Goal: Task Accomplishment & Management: Use online tool/utility

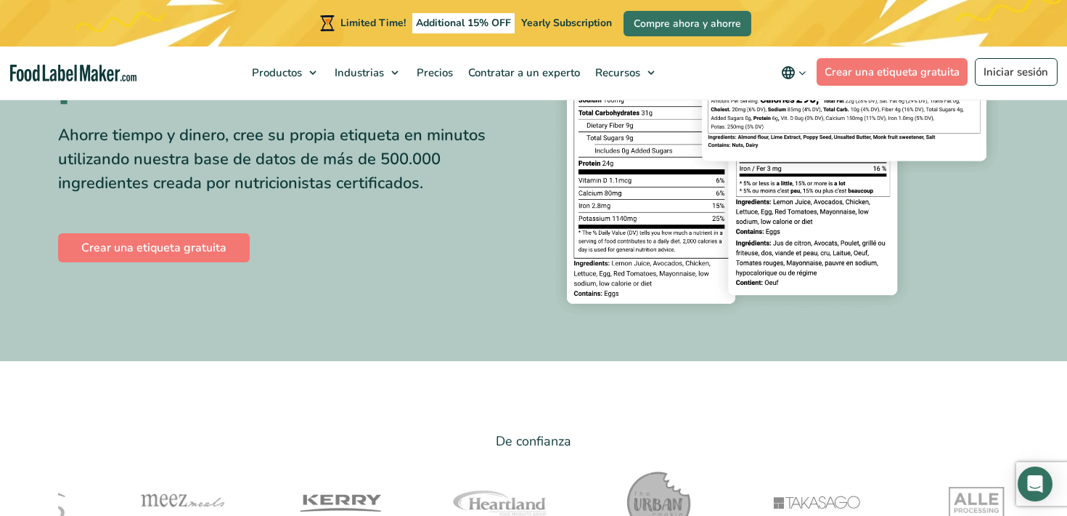
scroll to position [222, 0]
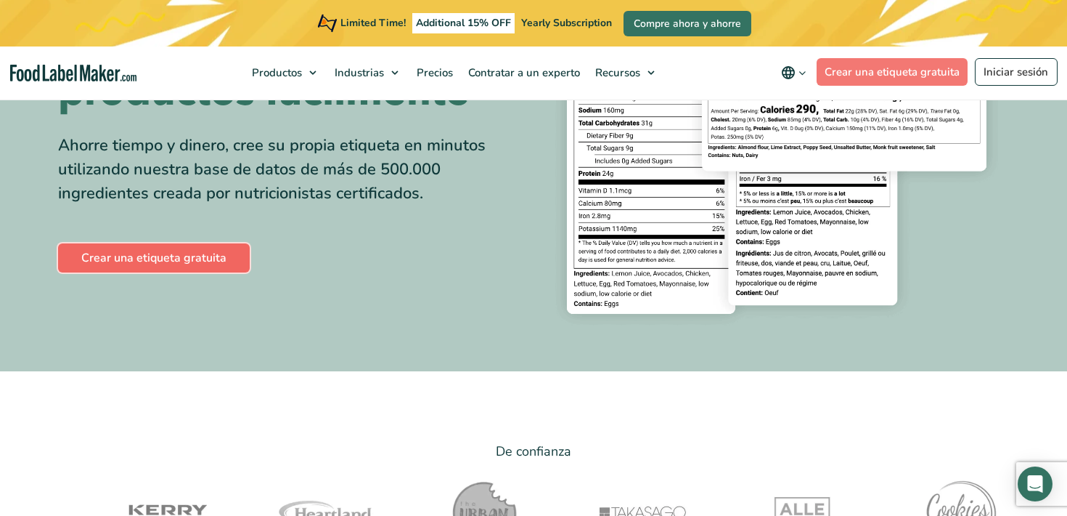
click at [151, 257] on link "Crear una etiqueta gratuita" at bounding box center [154, 257] width 192 height 29
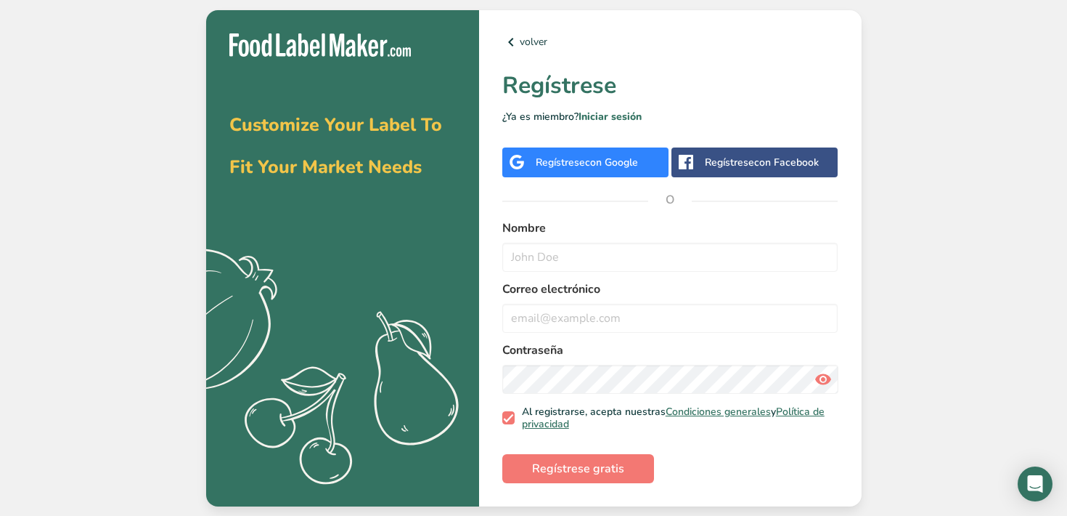
click at [568, 168] on div "Regístrese con Google" at bounding box center [587, 162] width 102 height 15
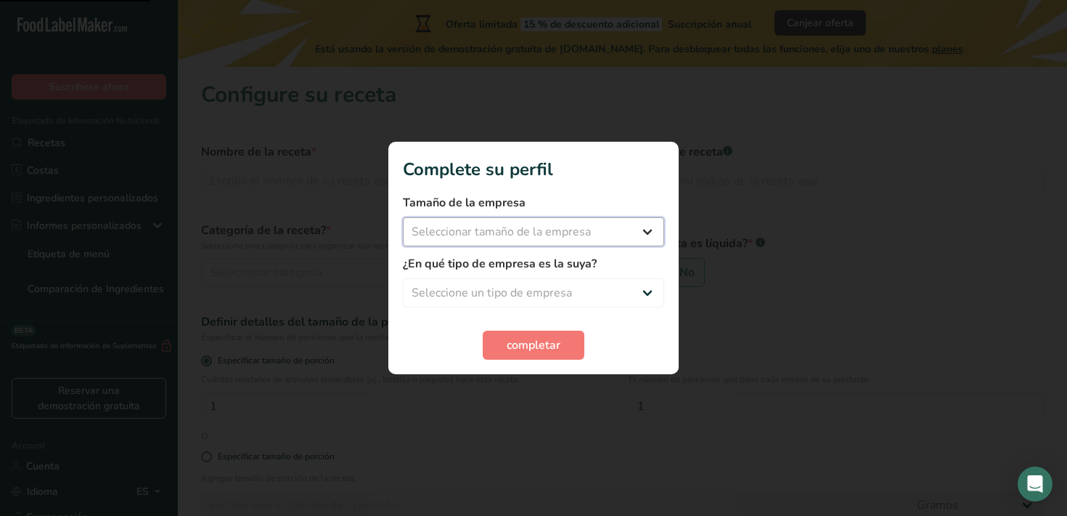
click at [554, 239] on select "Seleccionar tamaño de la empresa Menos de 10 empleados De 10 a 50 empleados De …" at bounding box center [533, 231] width 261 height 29
select select "2"
click at [537, 293] on select "Seleccione un tipo de empresa Fabricante de alimentos envasados Restaurante y c…" at bounding box center [533, 292] width 261 height 29
select select "2"
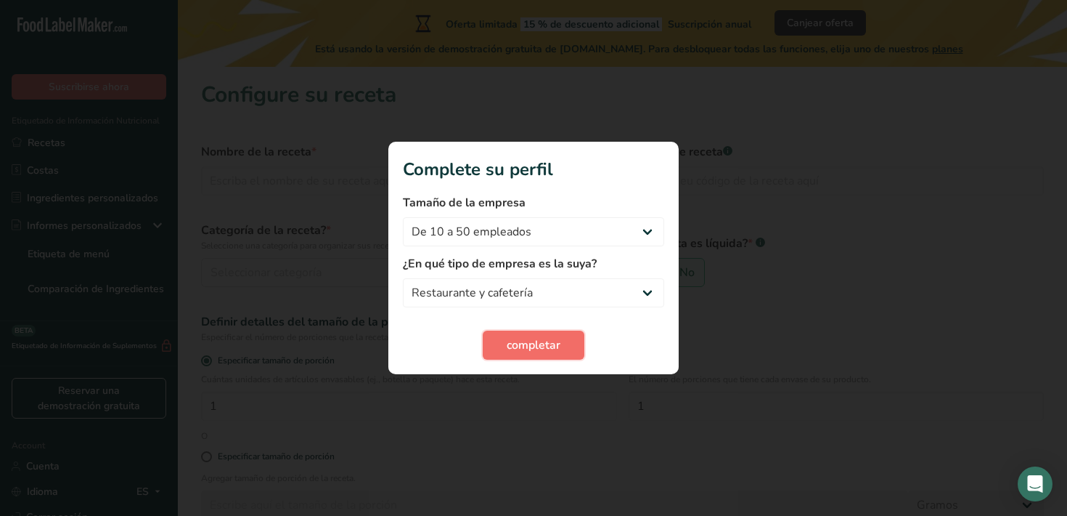
click at [530, 346] on span "completar" at bounding box center [534, 344] width 54 height 17
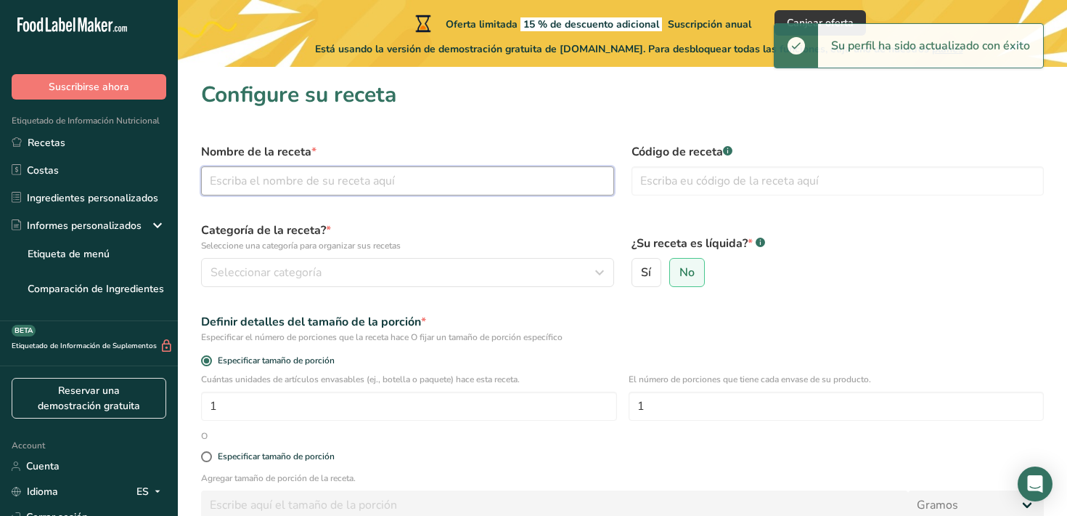
click at [308, 176] on input "text" at bounding box center [407, 180] width 413 height 29
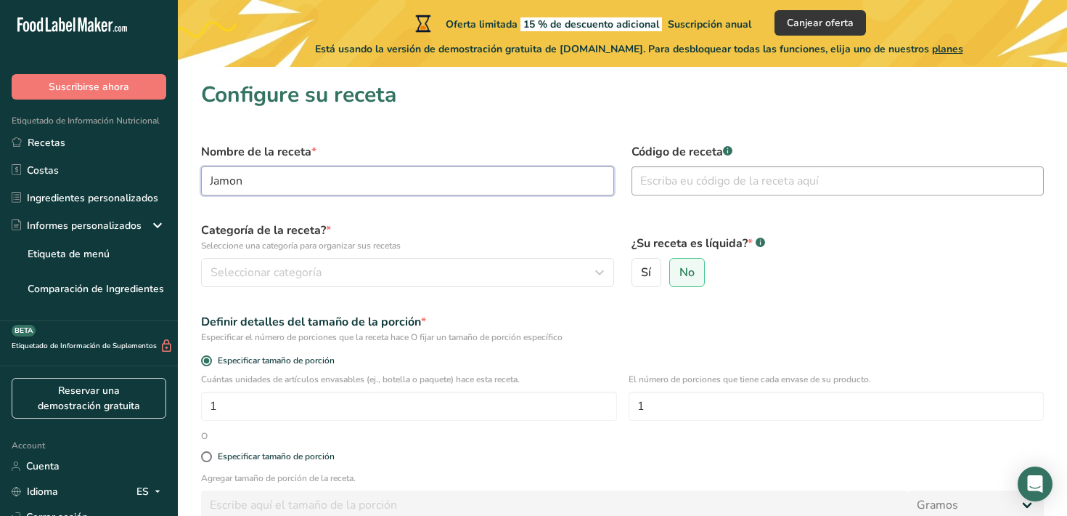
type input "Jamon"
click at [701, 190] on input "text" at bounding box center [838, 180] width 413 height 29
click at [703, 182] on input "text" at bounding box center [838, 180] width 413 height 29
type input "1"
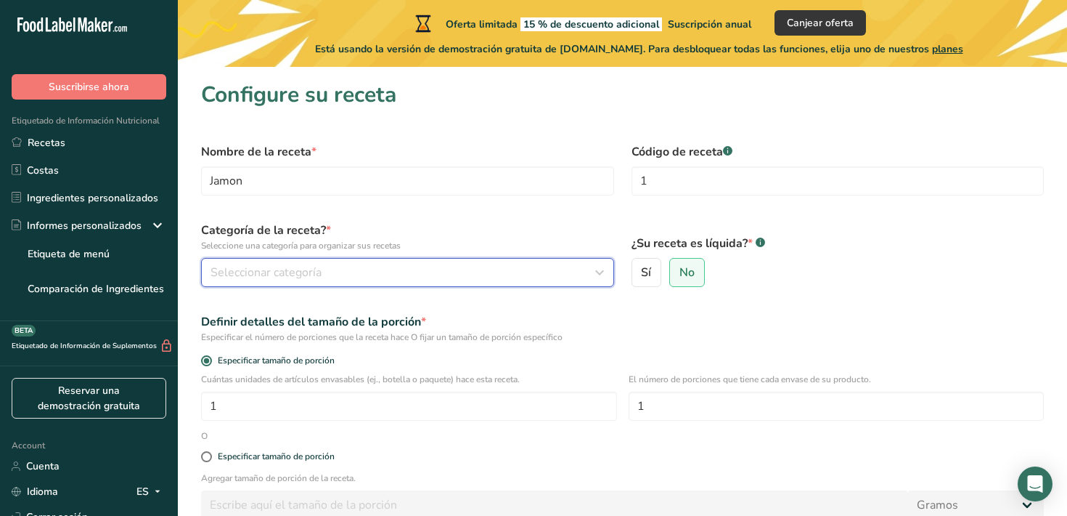
click at [385, 272] on div "Seleccionar categoría" at bounding box center [404, 272] width 386 height 17
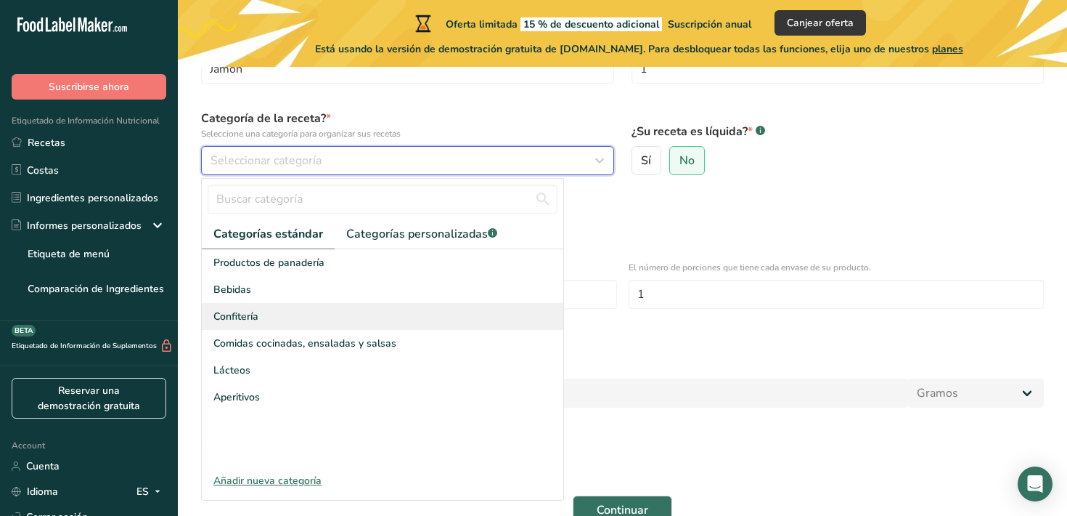
scroll to position [113, 0]
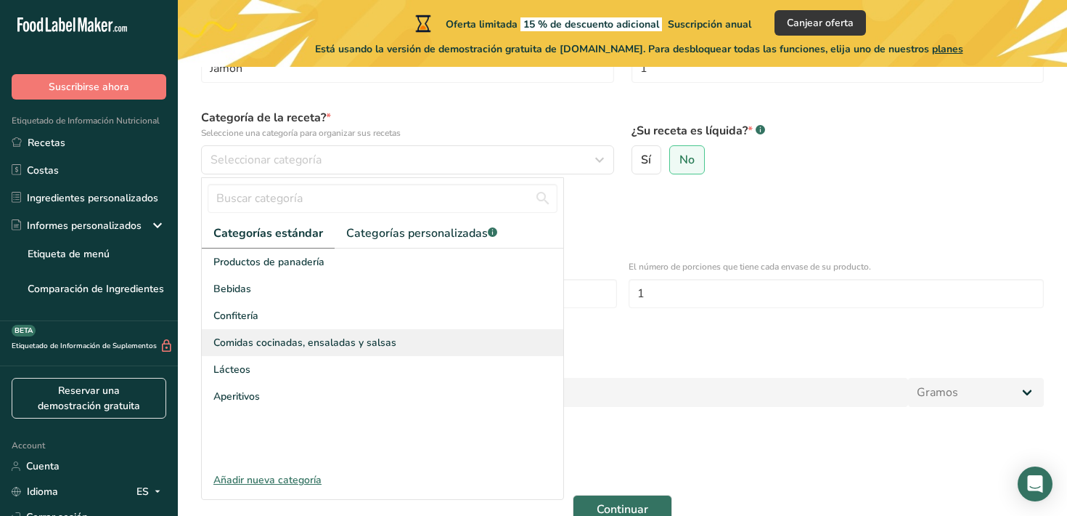
click at [277, 343] on span "Comidas cocinadas, ensaladas y salsas" at bounding box center [304, 342] width 183 height 15
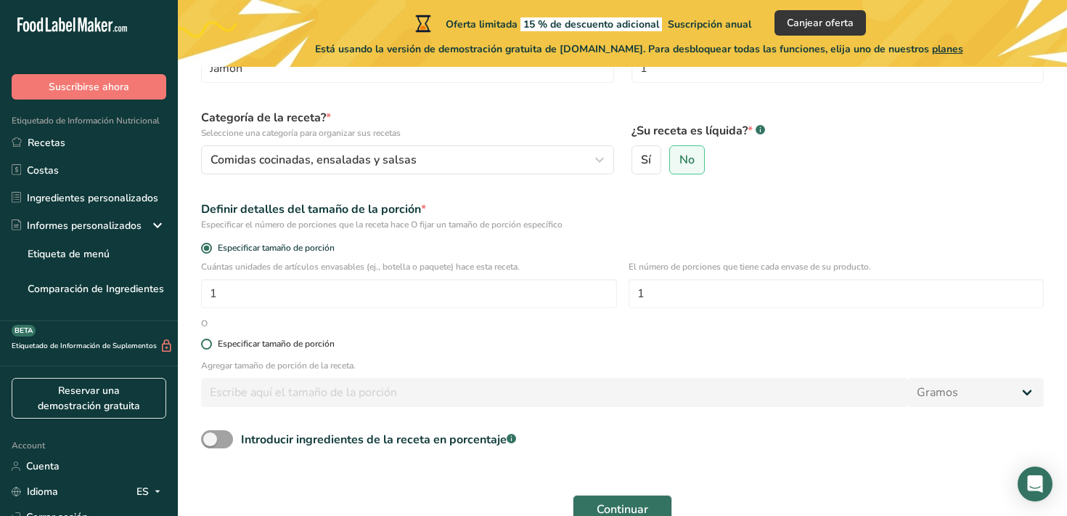
click at [282, 343] on div "Especificar tamaño de porción" at bounding box center [276, 343] width 117 height 11
click at [211, 343] on input "Especificar tamaño de porción" at bounding box center [205, 343] width 9 height 9
radio input "true"
radio input "false"
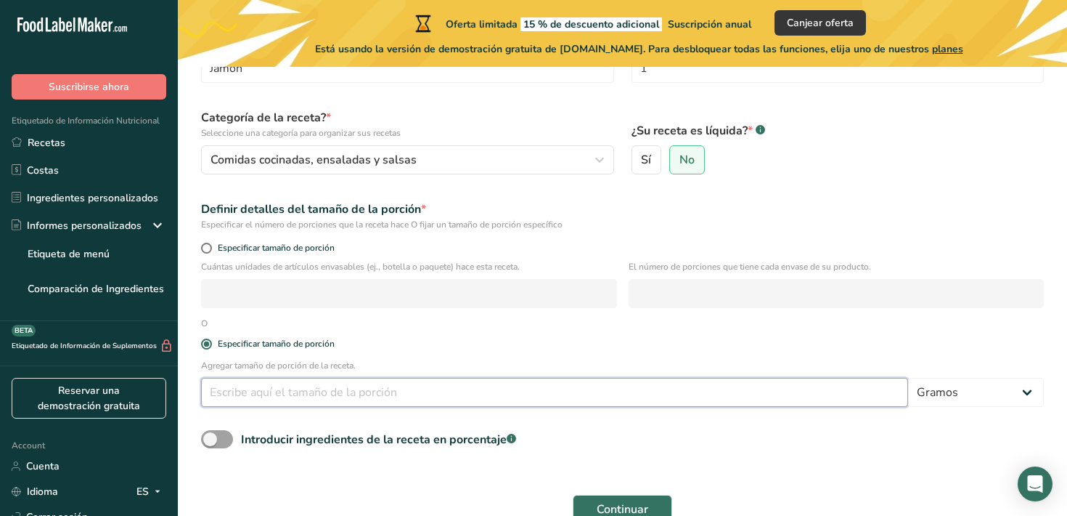
click at [306, 387] on input "number" at bounding box center [554, 392] width 707 height 29
type input "500"
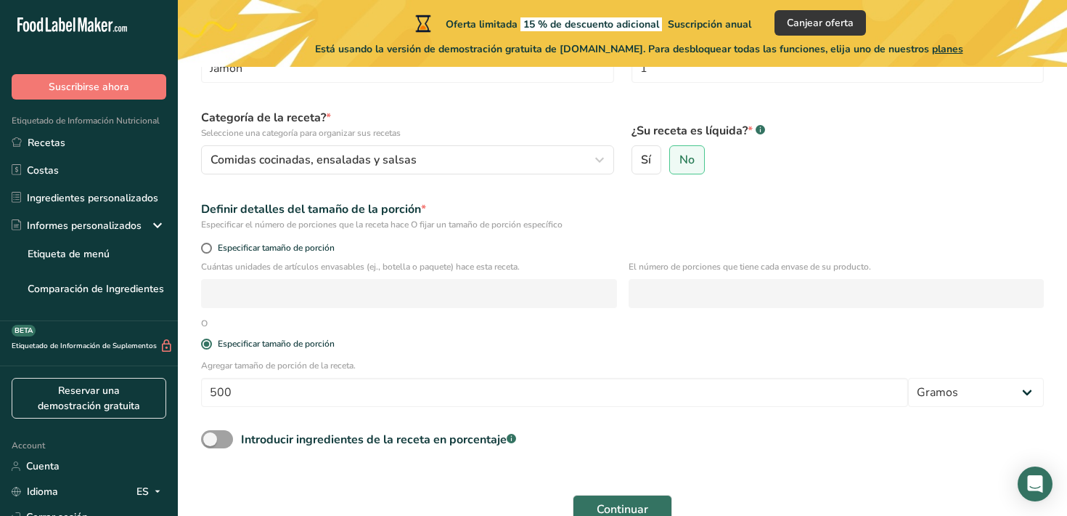
click at [719, 441] on div "Introducir ingredientes de la receta en porcentaje .a-a{fill:#347362;}.b-a{fill…" at bounding box center [622, 445] width 860 height 30
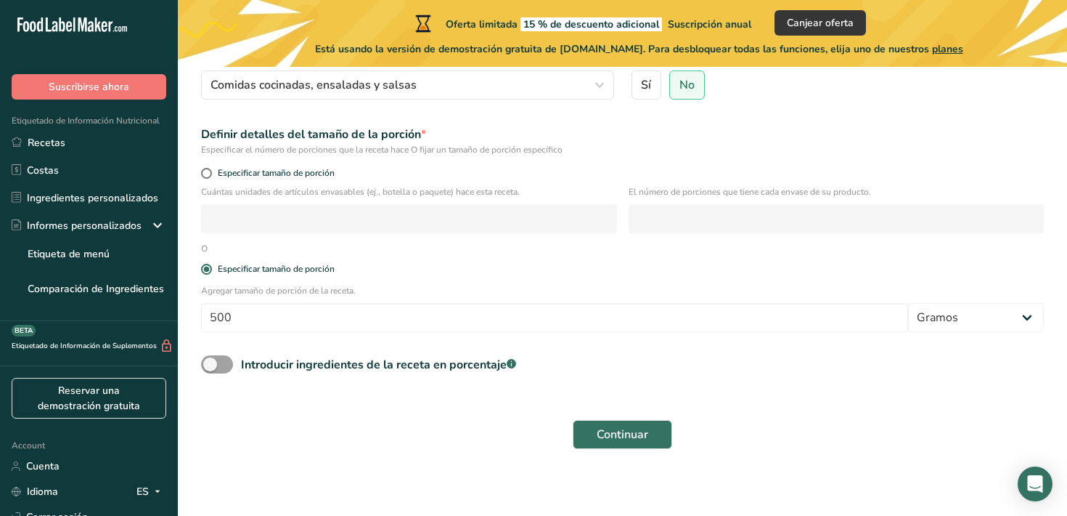
scroll to position [190, 0]
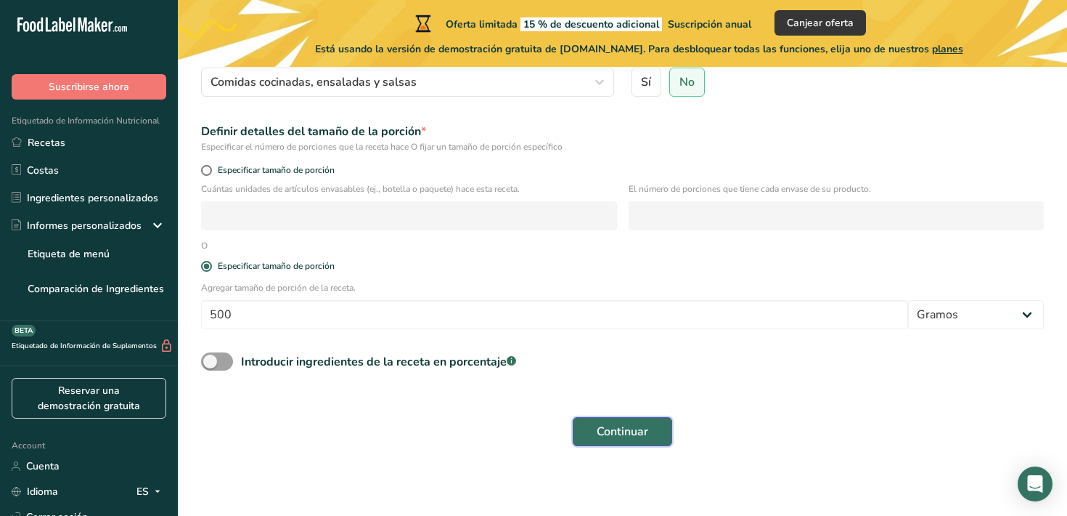
click at [634, 440] on button "Continuar" at bounding box center [622, 431] width 99 height 29
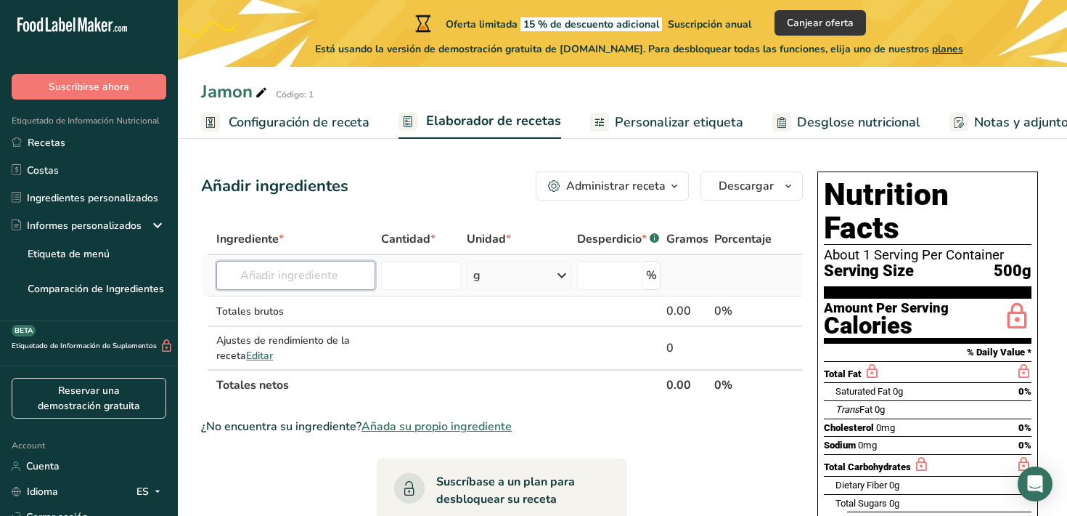
click at [306, 281] on input "text" at bounding box center [295, 275] width 159 height 29
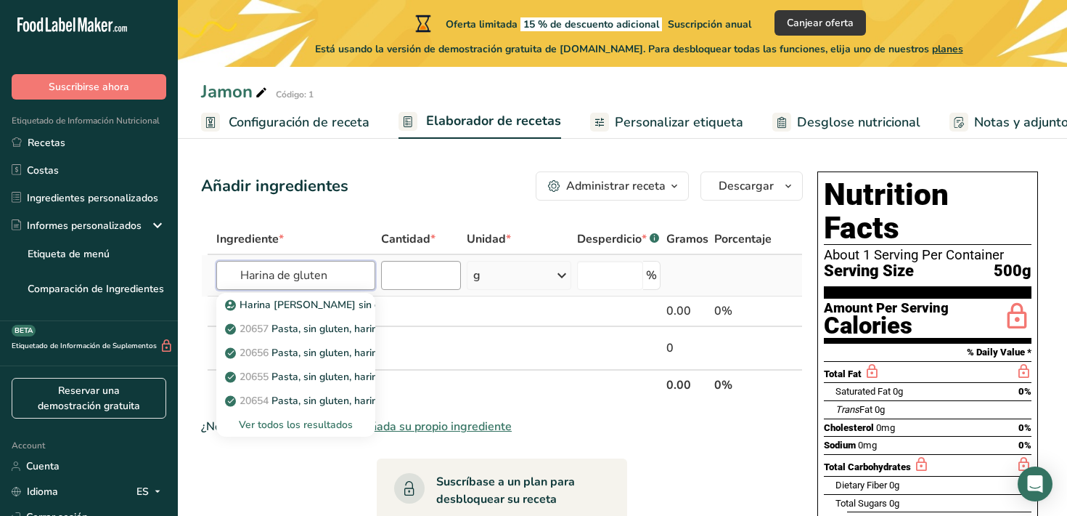
type input "Harina de gluten"
click at [415, 282] on input "number" at bounding box center [421, 275] width 80 height 29
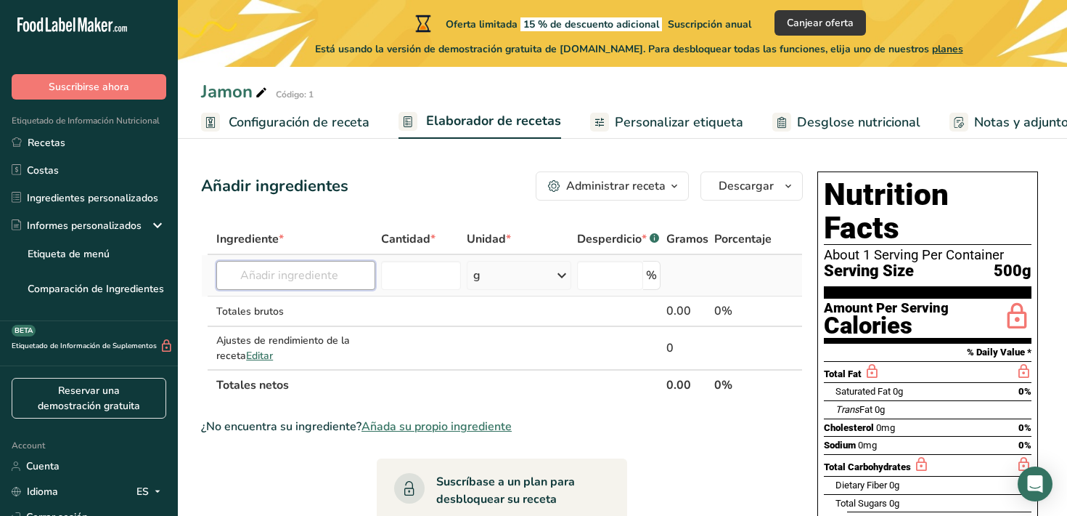
click at [312, 277] on input "text" at bounding box center [295, 275] width 159 height 29
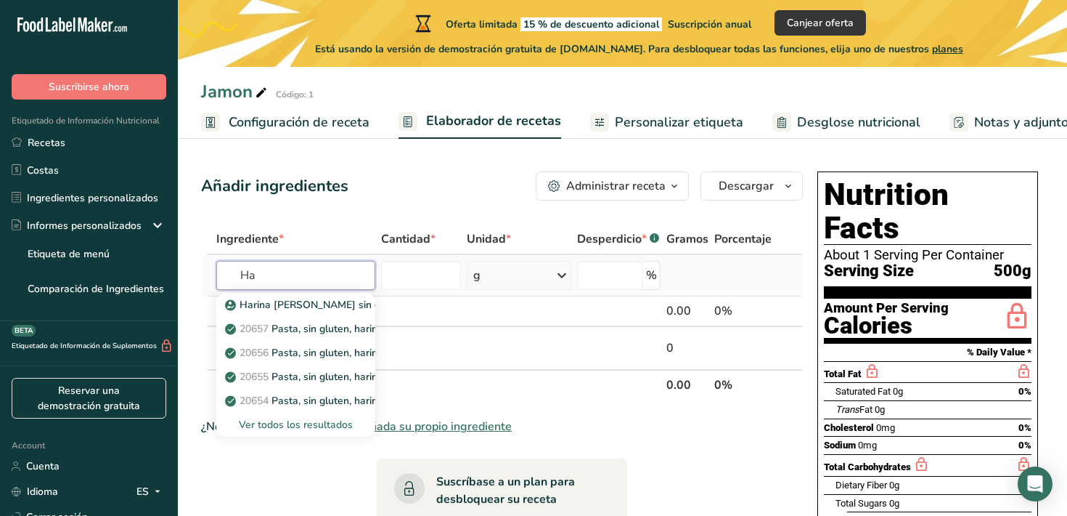
type input "H"
type input "Gluten"
click at [295, 427] on div "Ver todos los resultados" at bounding box center [296, 424] width 136 height 15
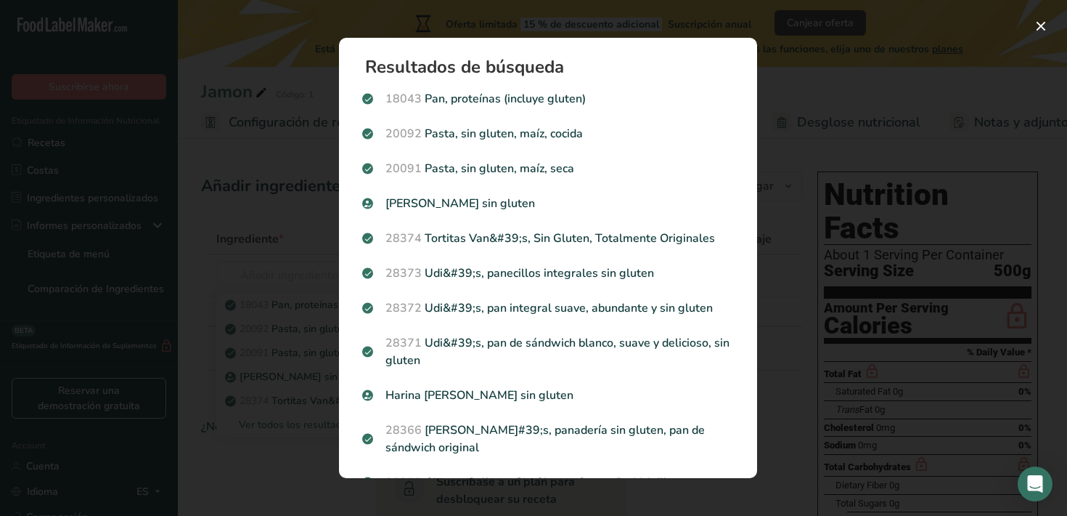
click at [195, 261] on div "Search results modal" at bounding box center [533, 258] width 1067 height 516
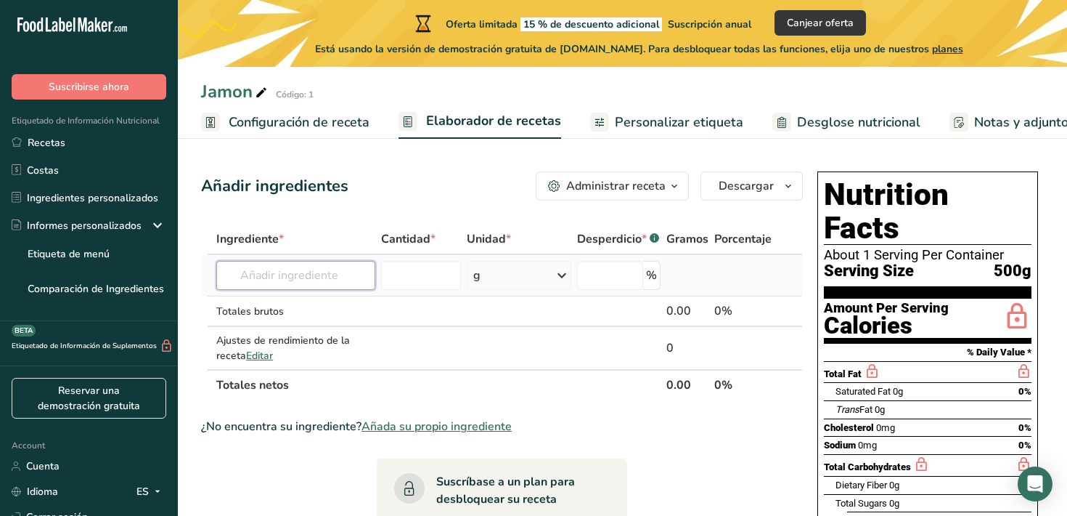
click at [293, 281] on input "text" at bounding box center [295, 275] width 159 height 29
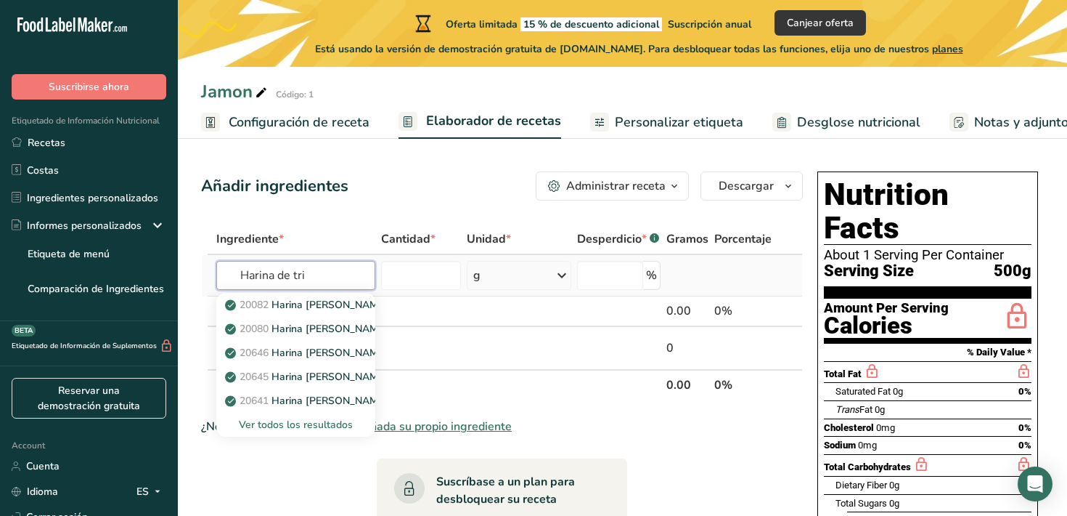
type input "Harina de tri"
click at [300, 420] on div "Ver todos los resultados" at bounding box center [296, 424] width 136 height 15
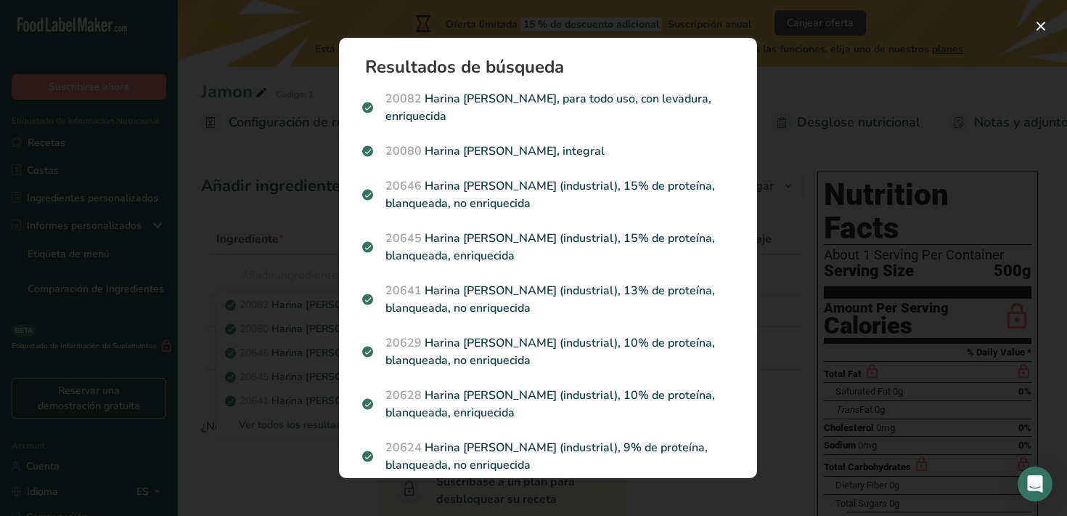
click at [211, 234] on div "Search results modal" at bounding box center [533, 258] width 1067 height 516
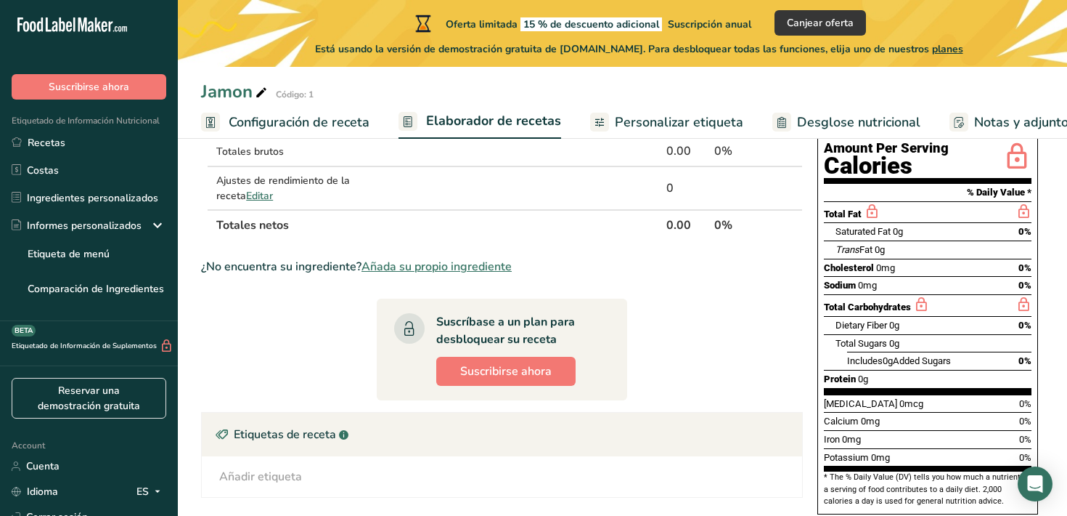
scroll to position [160, 0]
click at [468, 266] on span "Añada su propio ingrediente" at bounding box center [437, 265] width 150 height 17
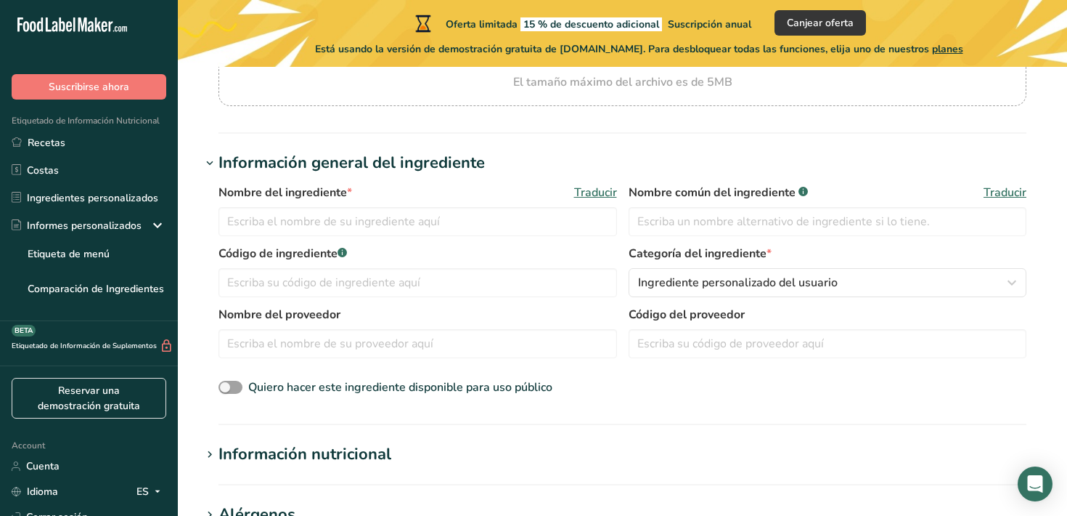
scroll to position [218, 0]
click at [376, 224] on input "text" at bounding box center [418, 220] width 399 height 29
type input "Harina de gluten"
click at [697, 222] on input "text" at bounding box center [828, 220] width 399 height 29
type input "}"
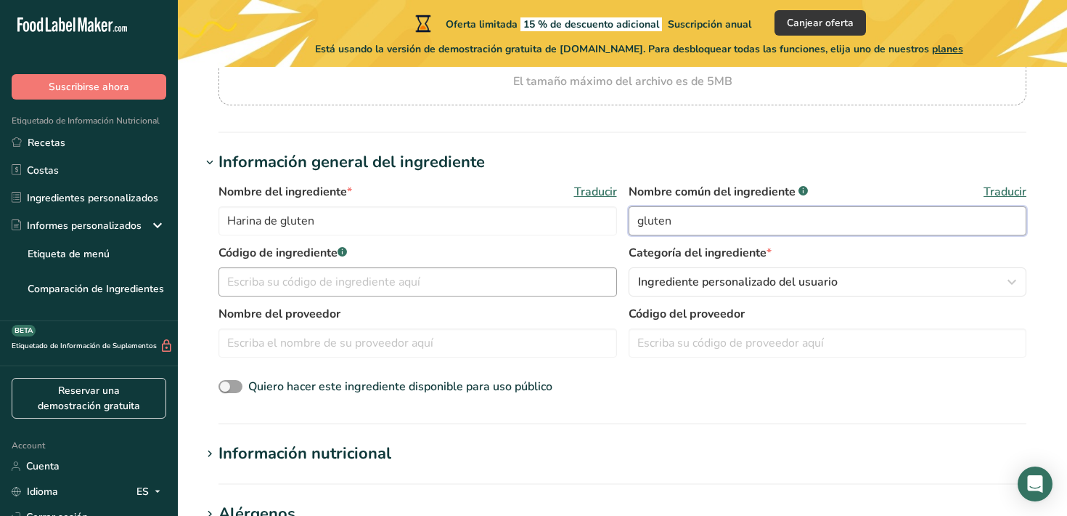
type input "gluten"
click at [417, 289] on input "text" at bounding box center [418, 281] width 399 height 29
type input "1"
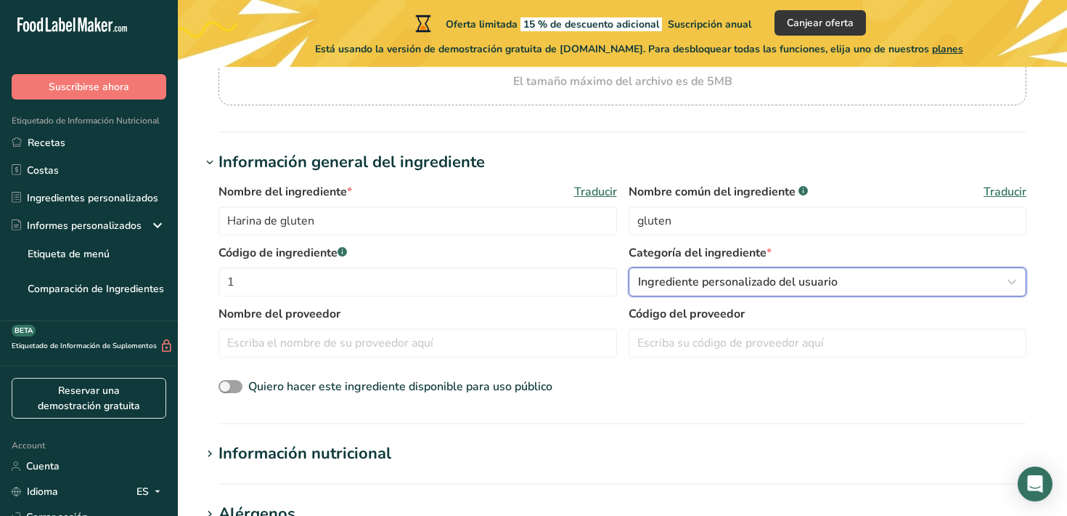
click at [750, 281] on span "Ingrediente personalizado del usuario" at bounding box center [738, 281] width 200 height 17
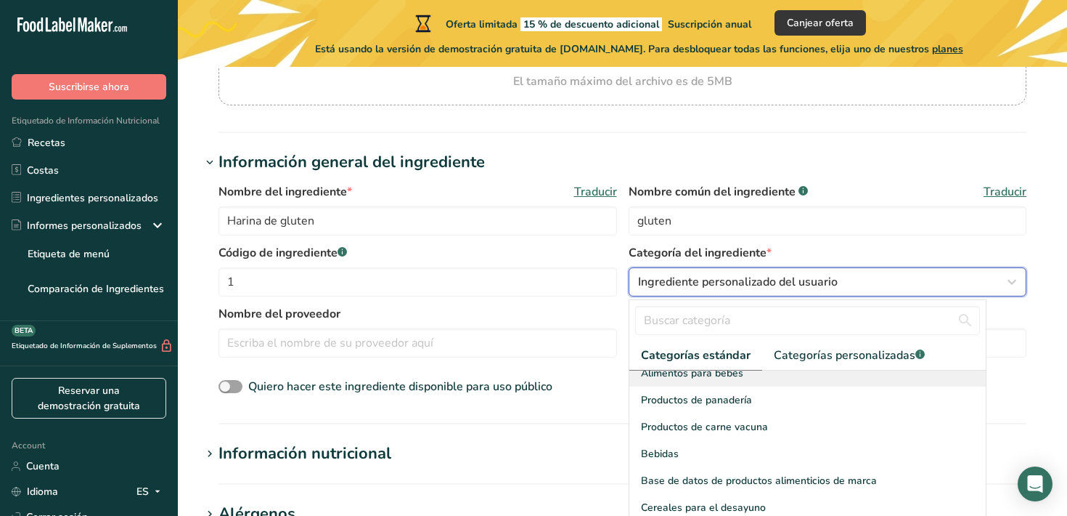
scroll to position [54, 0]
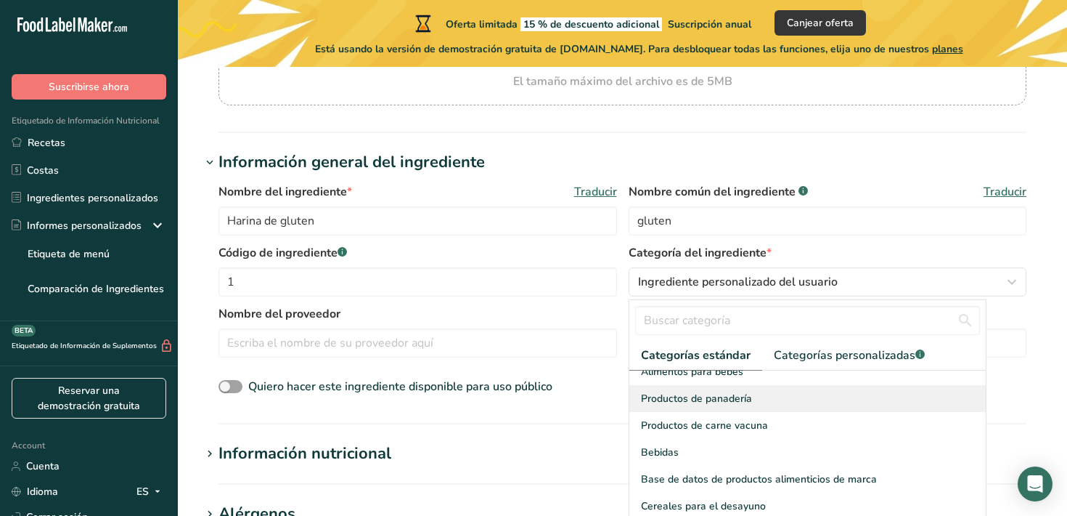
click at [712, 391] on span "Productos de panadería" at bounding box center [696, 398] width 111 height 15
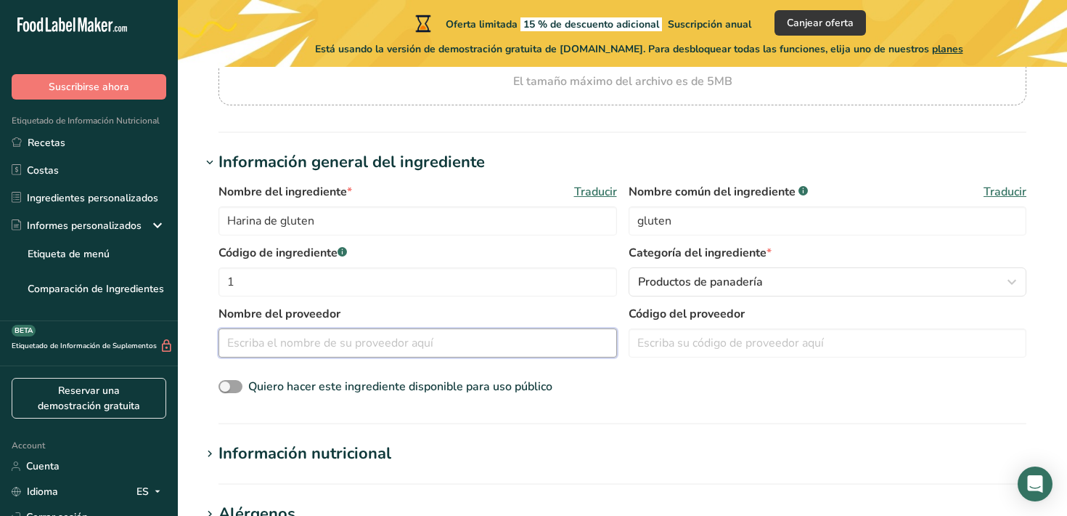
click at [507, 338] on input "text" at bounding box center [418, 342] width 399 height 29
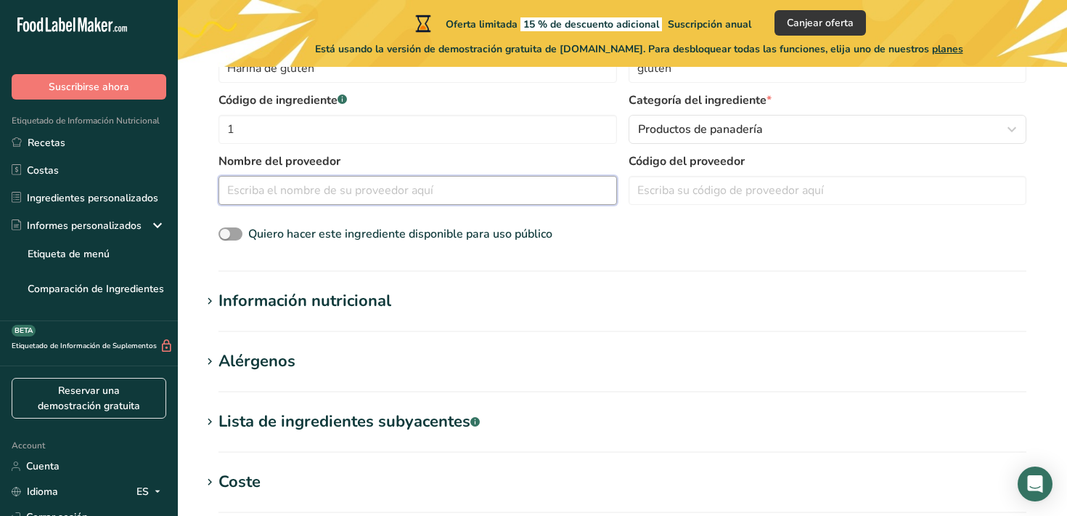
scroll to position [409, 0]
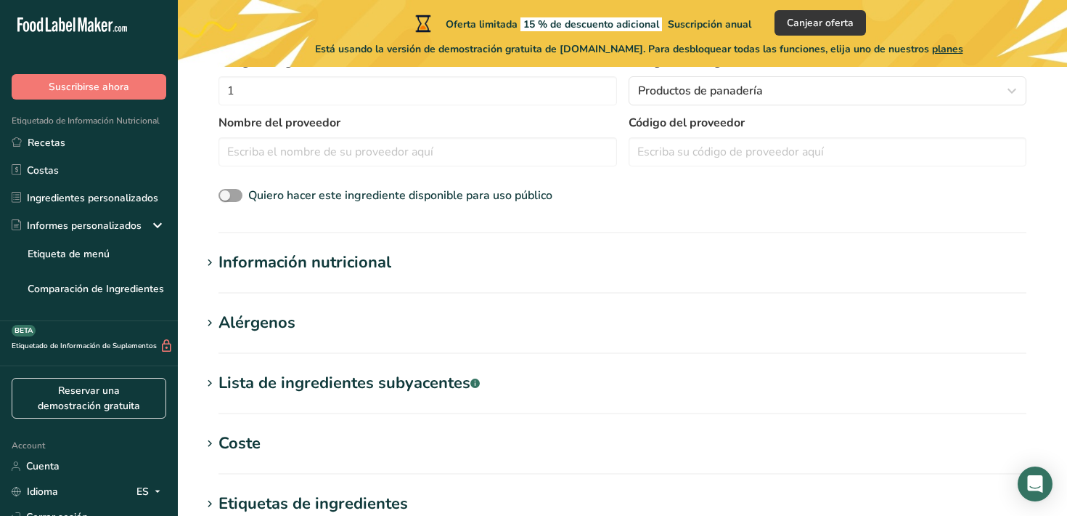
click at [319, 264] on div "Información nutricional" at bounding box center [305, 263] width 173 height 24
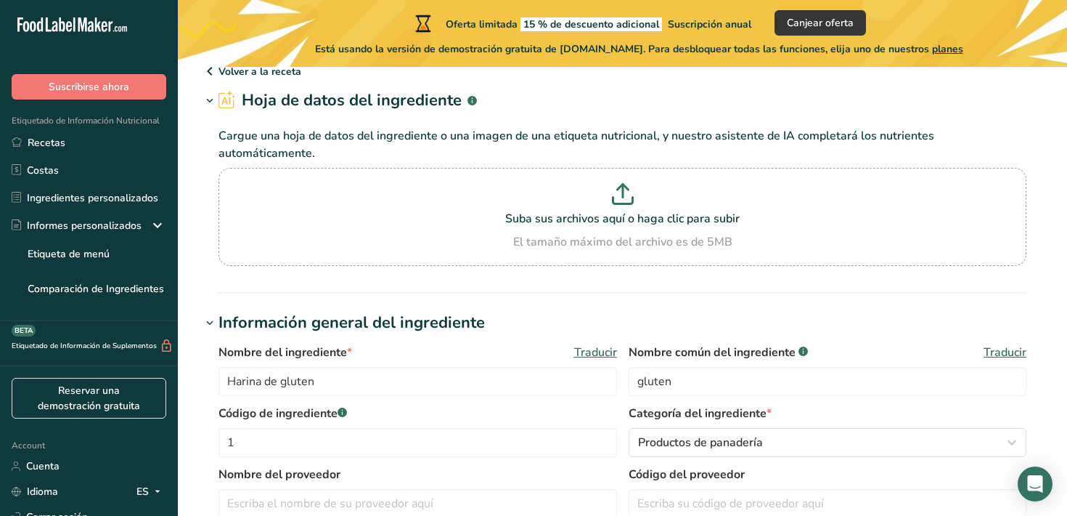
scroll to position [0, 0]
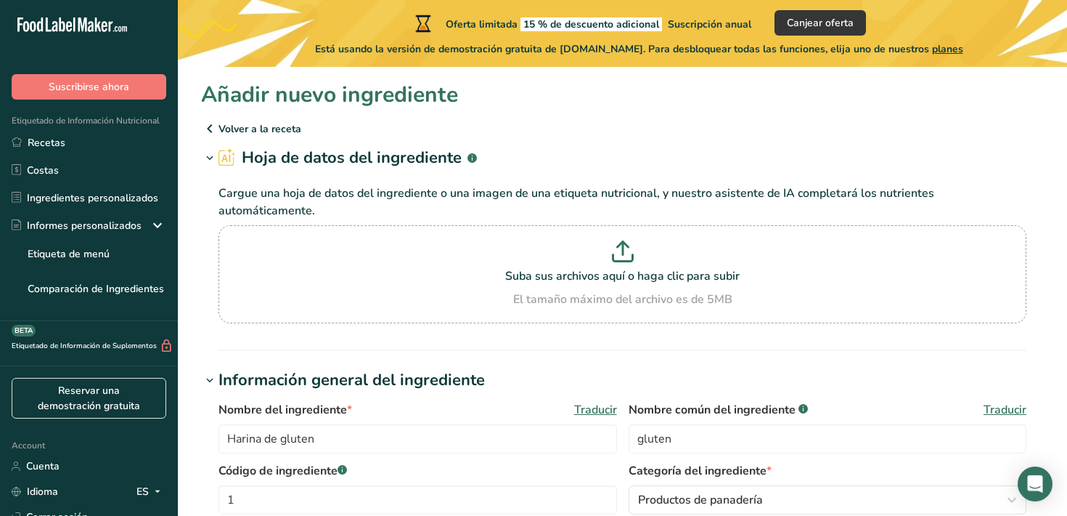
click at [549, 187] on p "Cargue una hoja de datos del ingrediente o una imagen de una etiqueta nutricion…" at bounding box center [623, 201] width 808 height 35
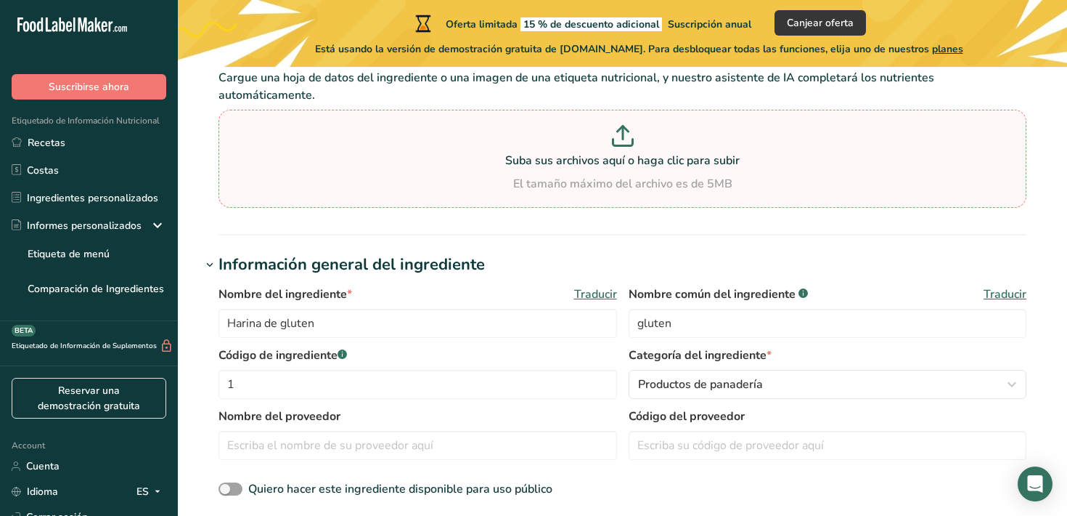
scroll to position [122, 0]
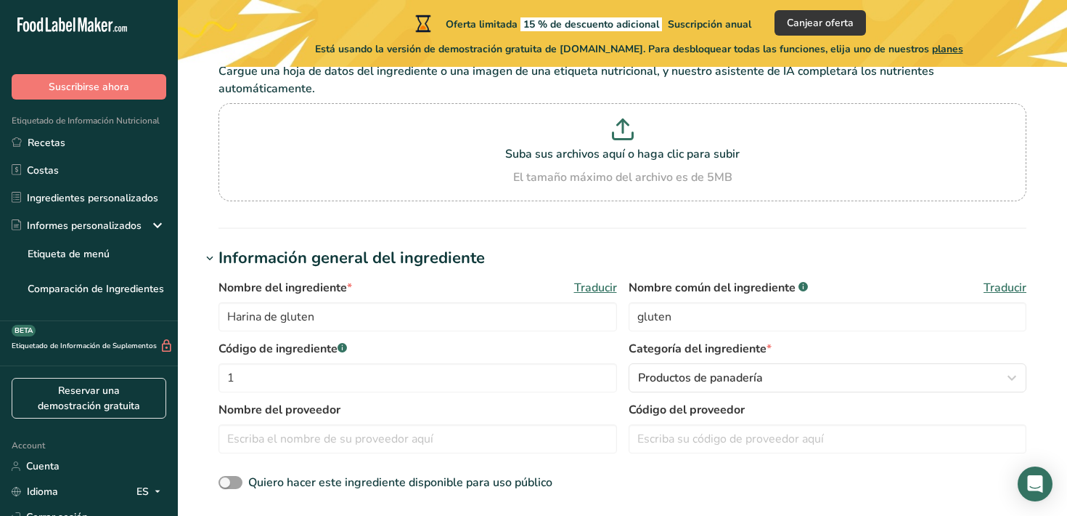
click at [485, 221] on section "Hoja de datos del ingrediente .a-a{fill:#347362;}.b-a{fill:#fff;} Cargue una ho…" at bounding box center [622, 126] width 843 height 205
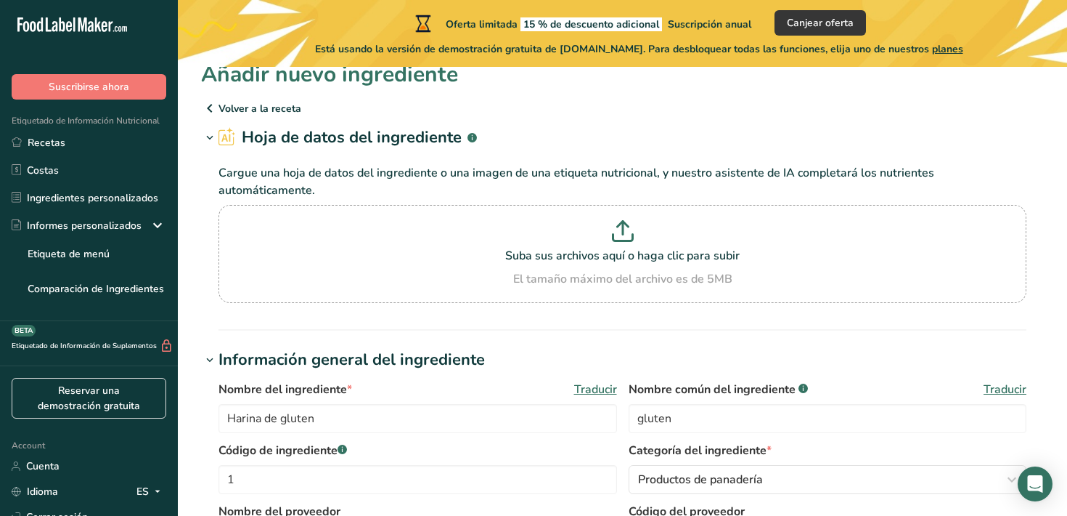
scroll to position [0, 0]
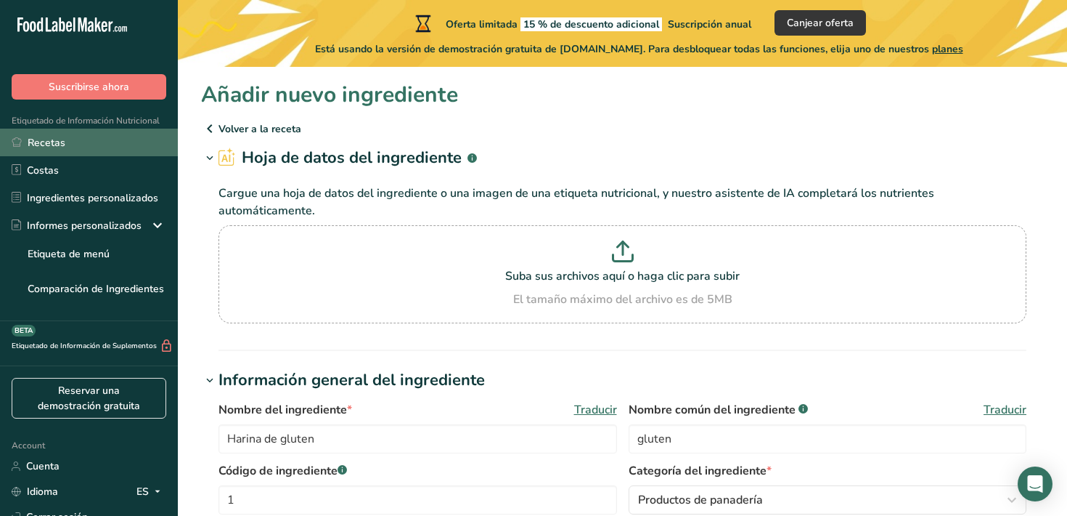
click at [66, 144] on link "Recetas" at bounding box center [89, 143] width 178 height 28
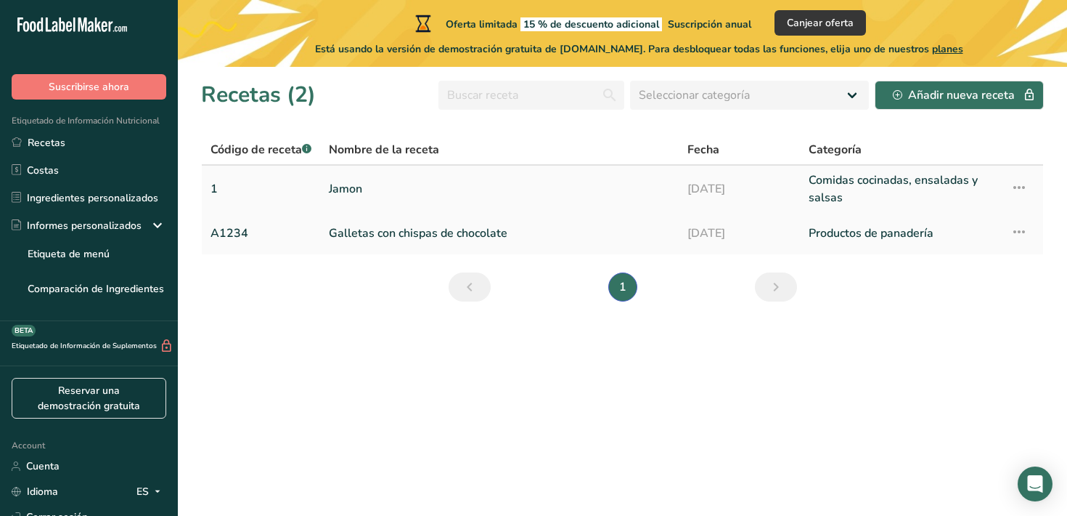
click at [405, 195] on link "Jamon" at bounding box center [499, 188] width 341 height 35
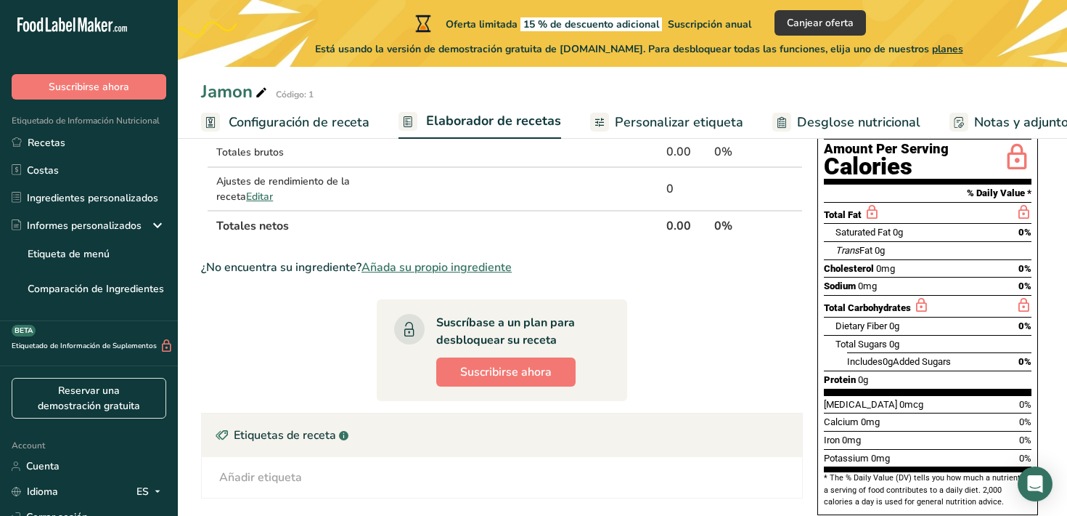
scroll to position [160, 0]
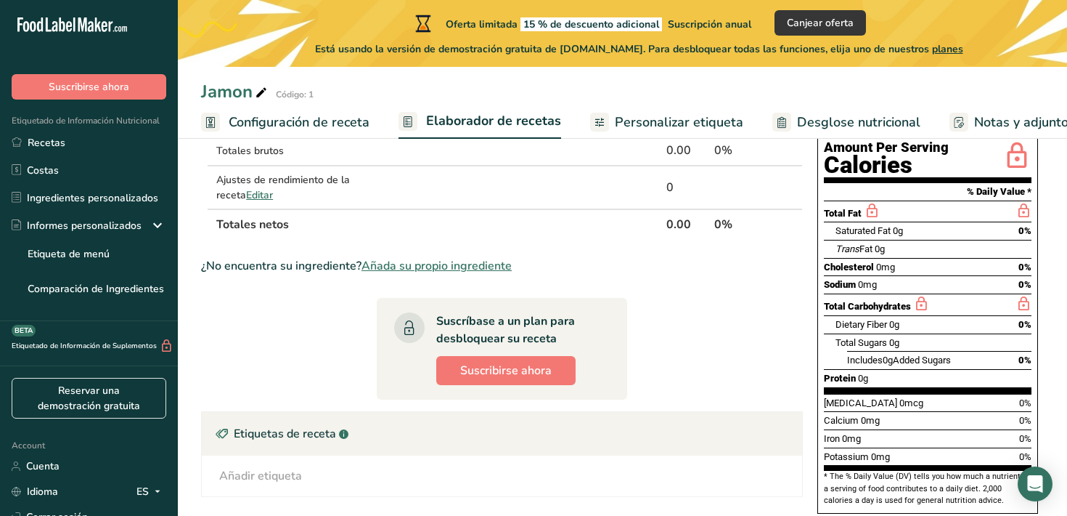
click at [476, 269] on span "Añada su propio ingrediente" at bounding box center [437, 265] width 150 height 17
